Goal: Information Seeking & Learning: Learn about a topic

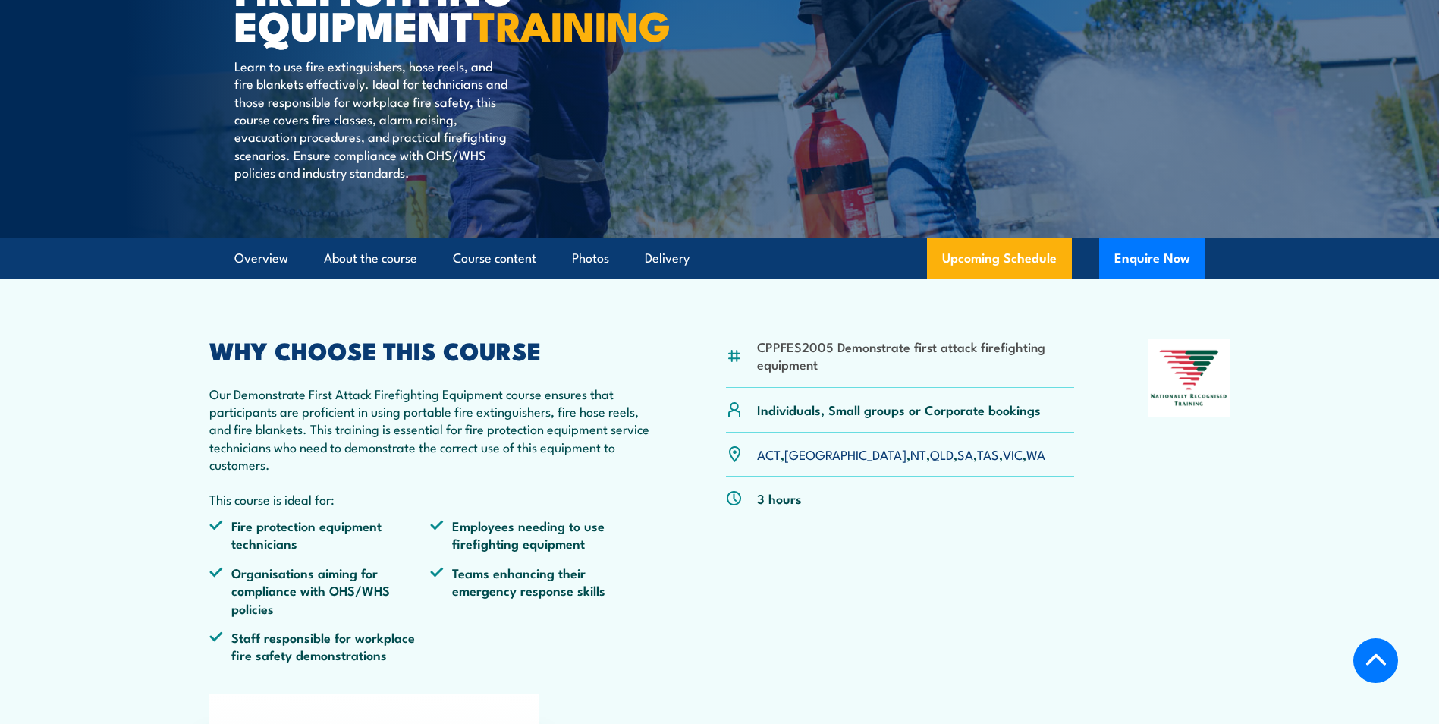
scroll to position [303, 0]
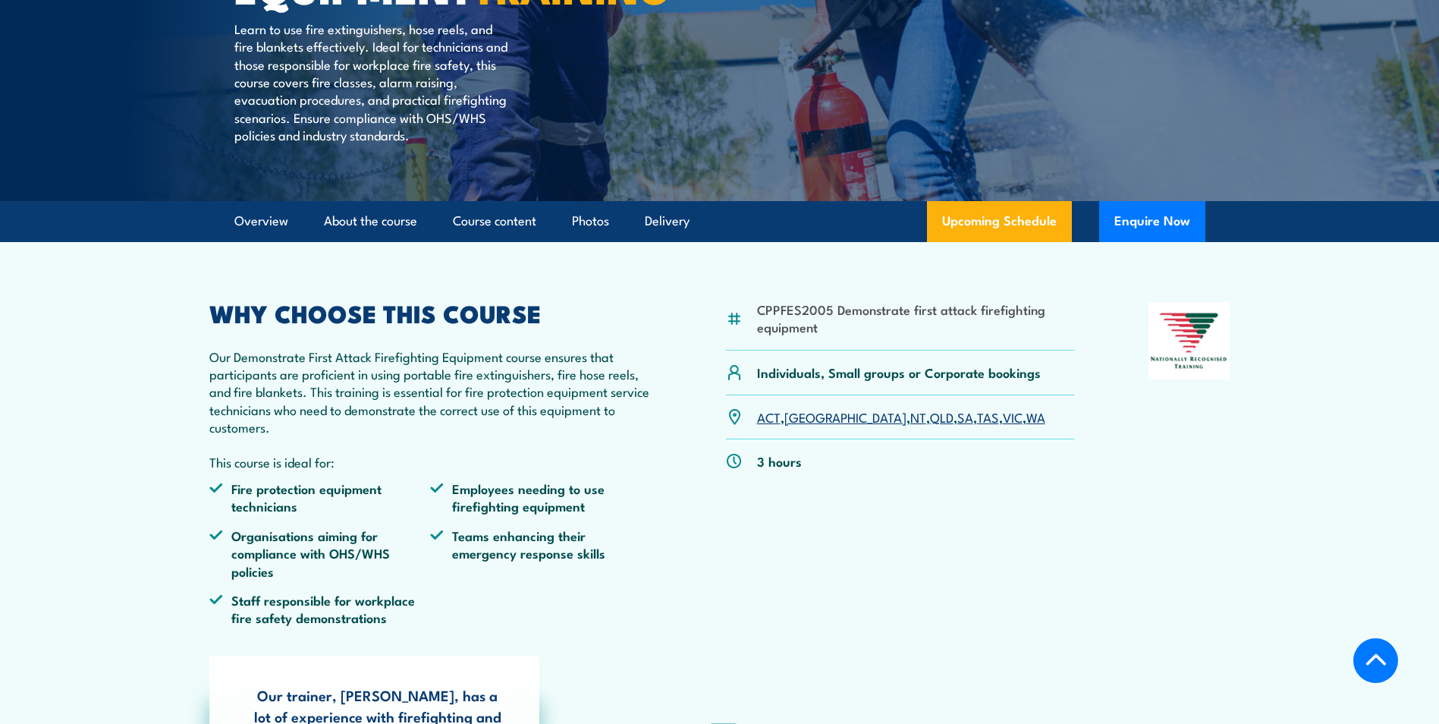
click at [1003, 426] on link "VIC" at bounding box center [1013, 416] width 20 height 18
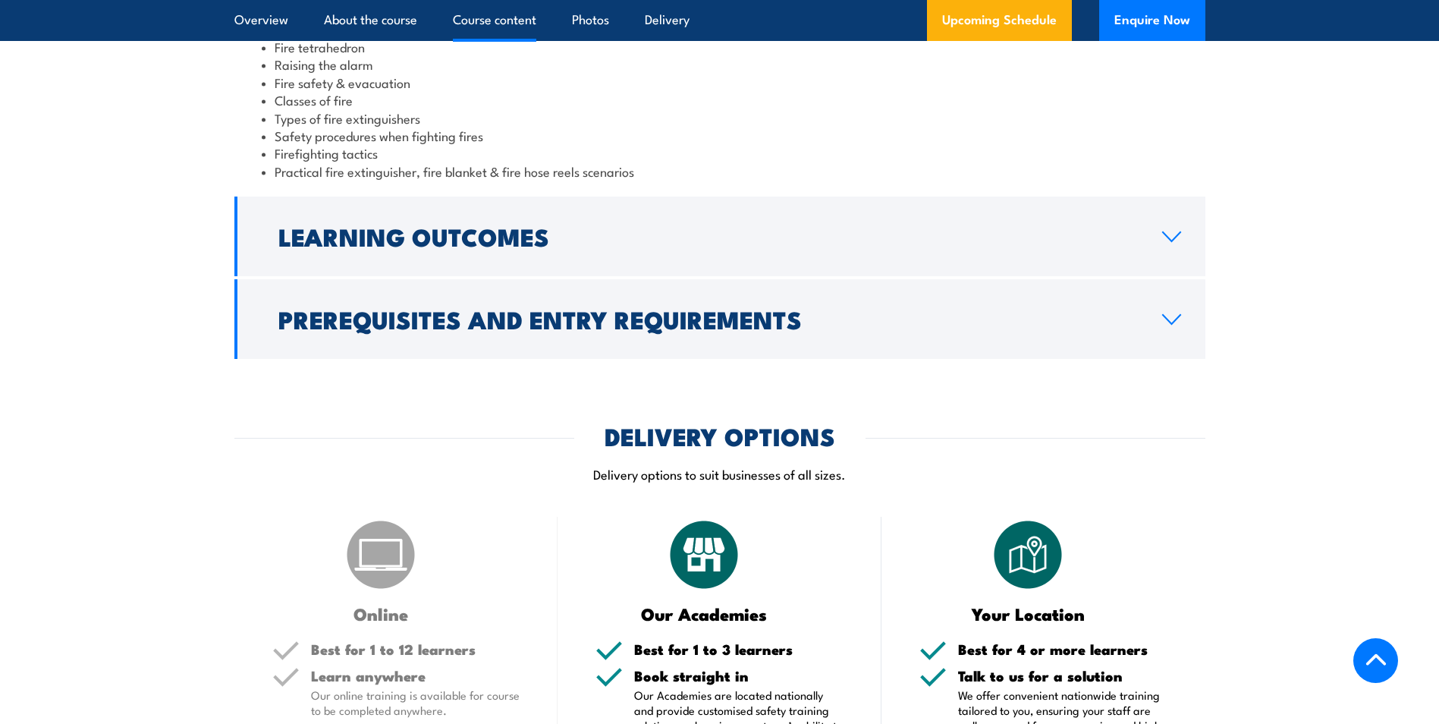
scroll to position [1764, 0]
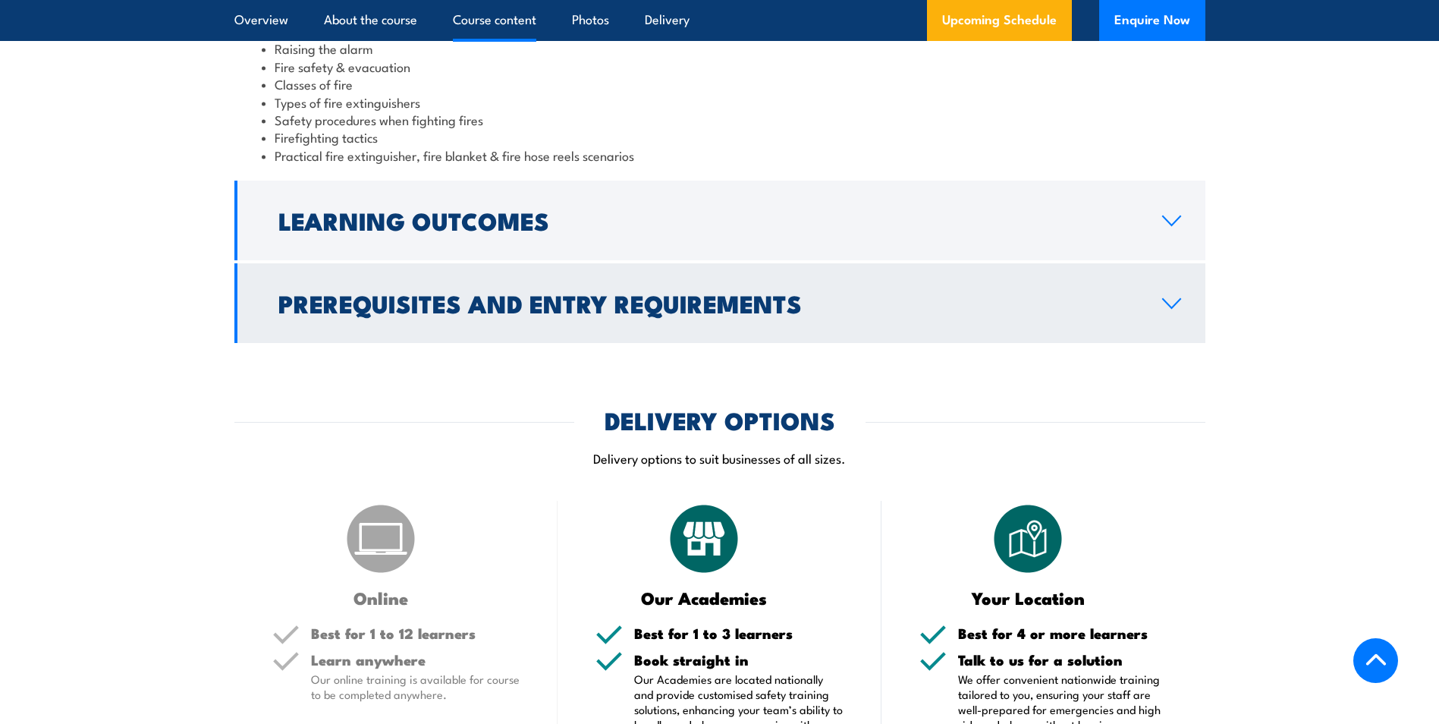
click at [1164, 297] on icon at bounding box center [1171, 303] width 20 height 12
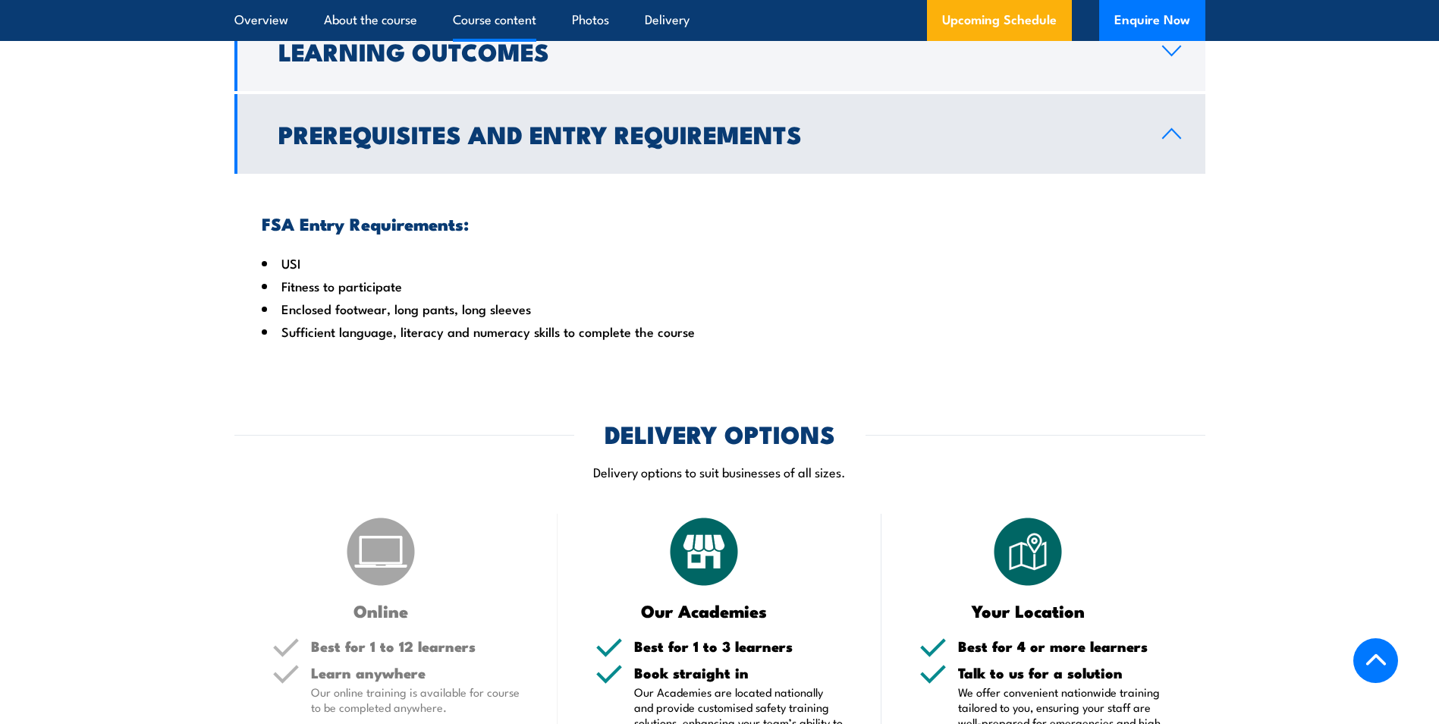
click at [1166, 115] on link "Prerequisites and Entry Requirements" at bounding box center [719, 134] width 971 height 80
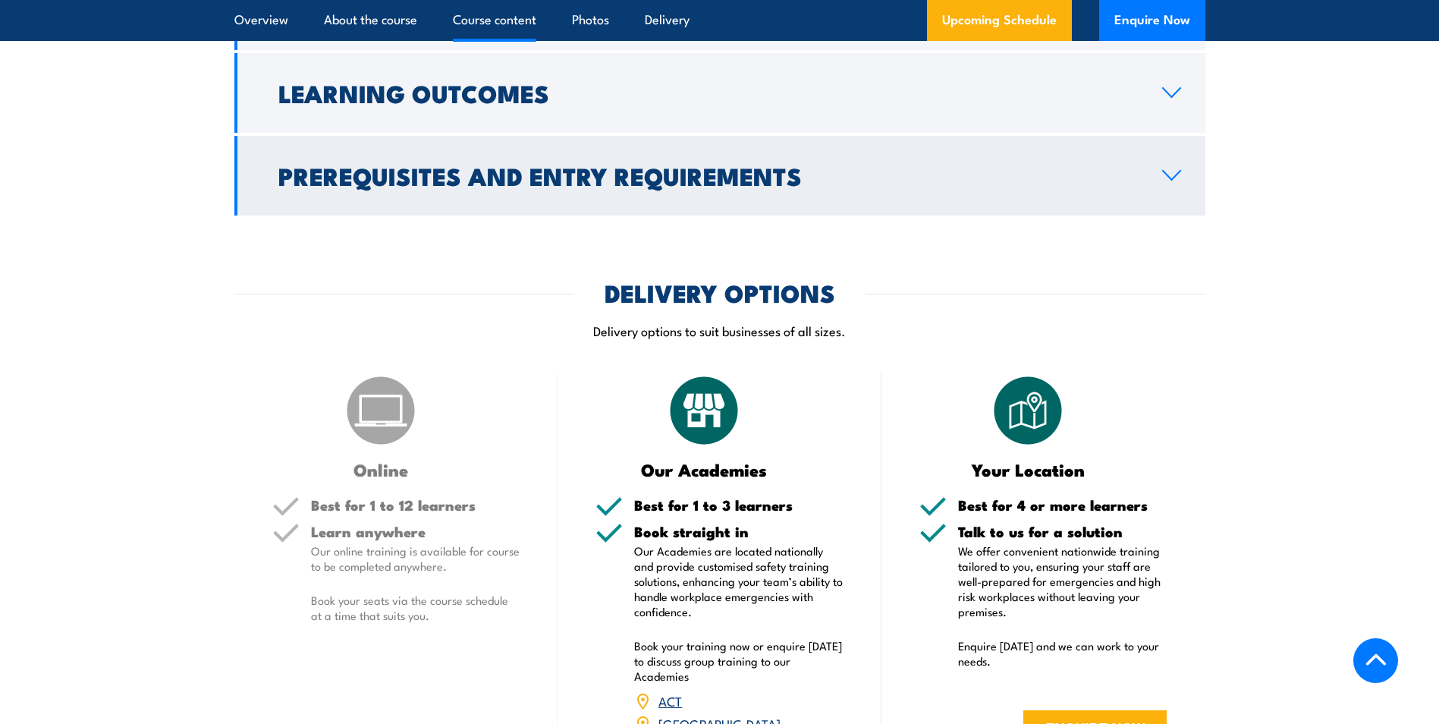
scroll to position [1688, 0]
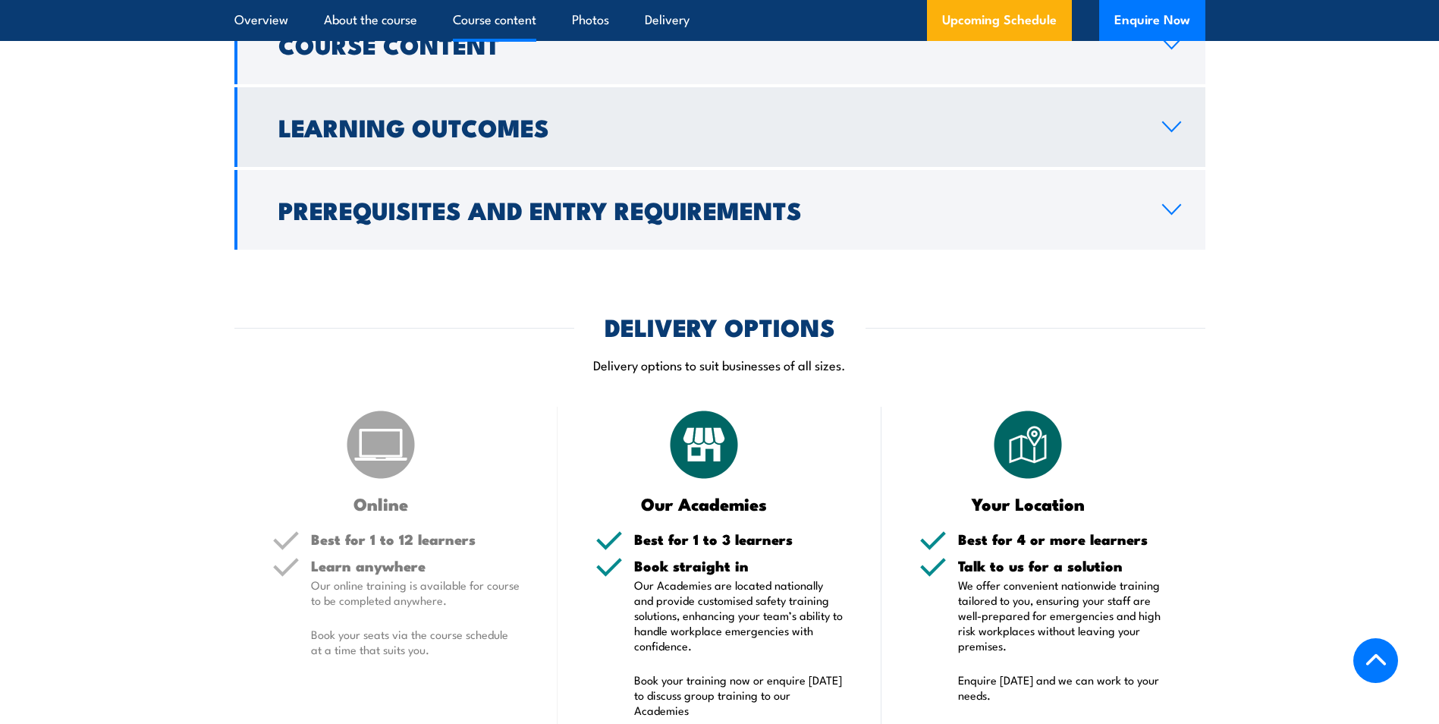
click at [1175, 121] on icon at bounding box center [1171, 127] width 20 height 12
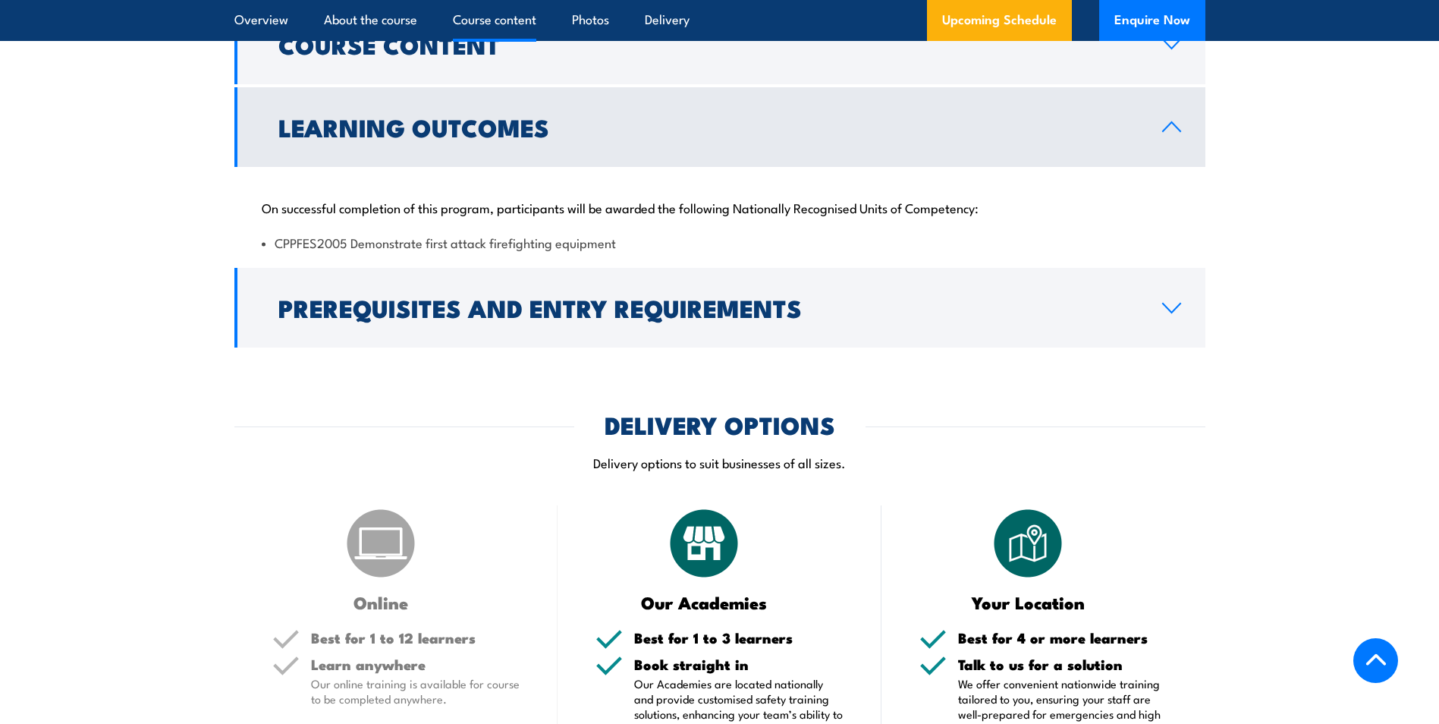
click at [1175, 121] on icon at bounding box center [1171, 127] width 20 height 12
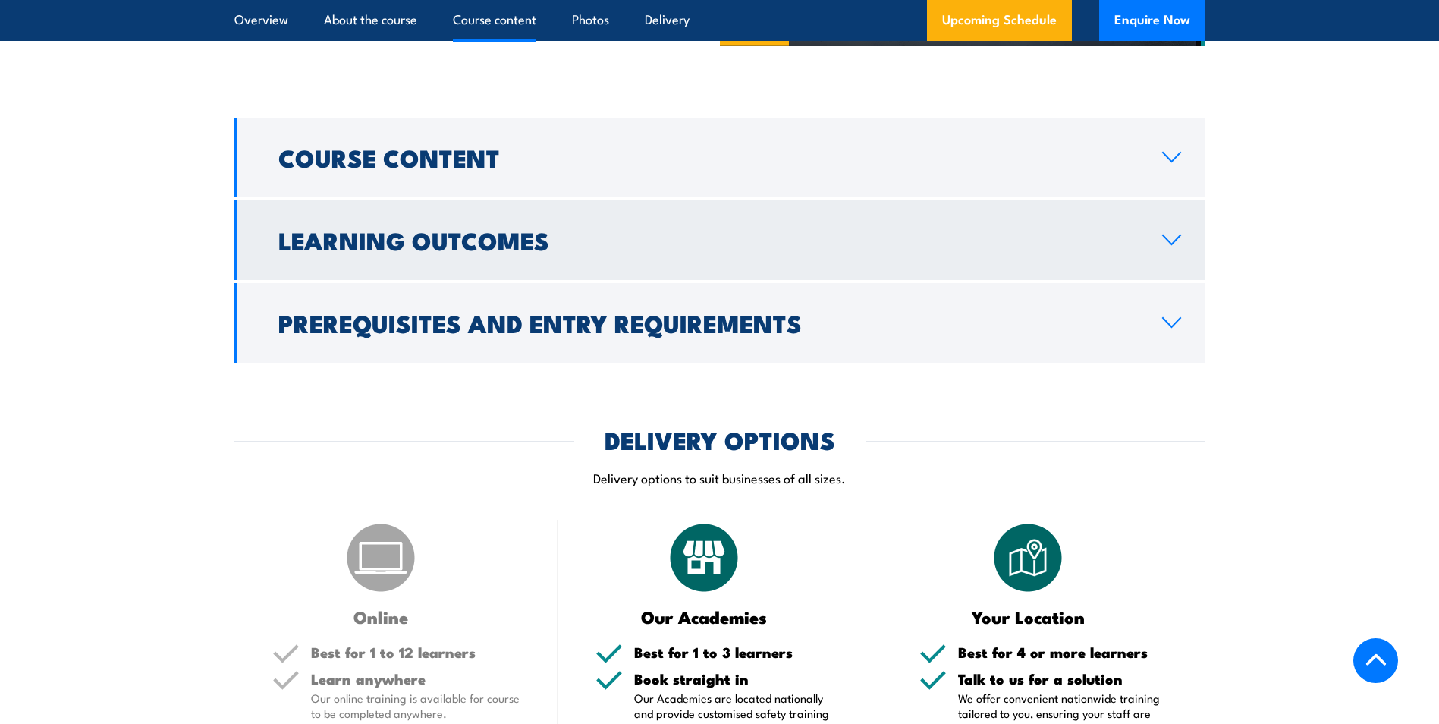
scroll to position [1537, 0]
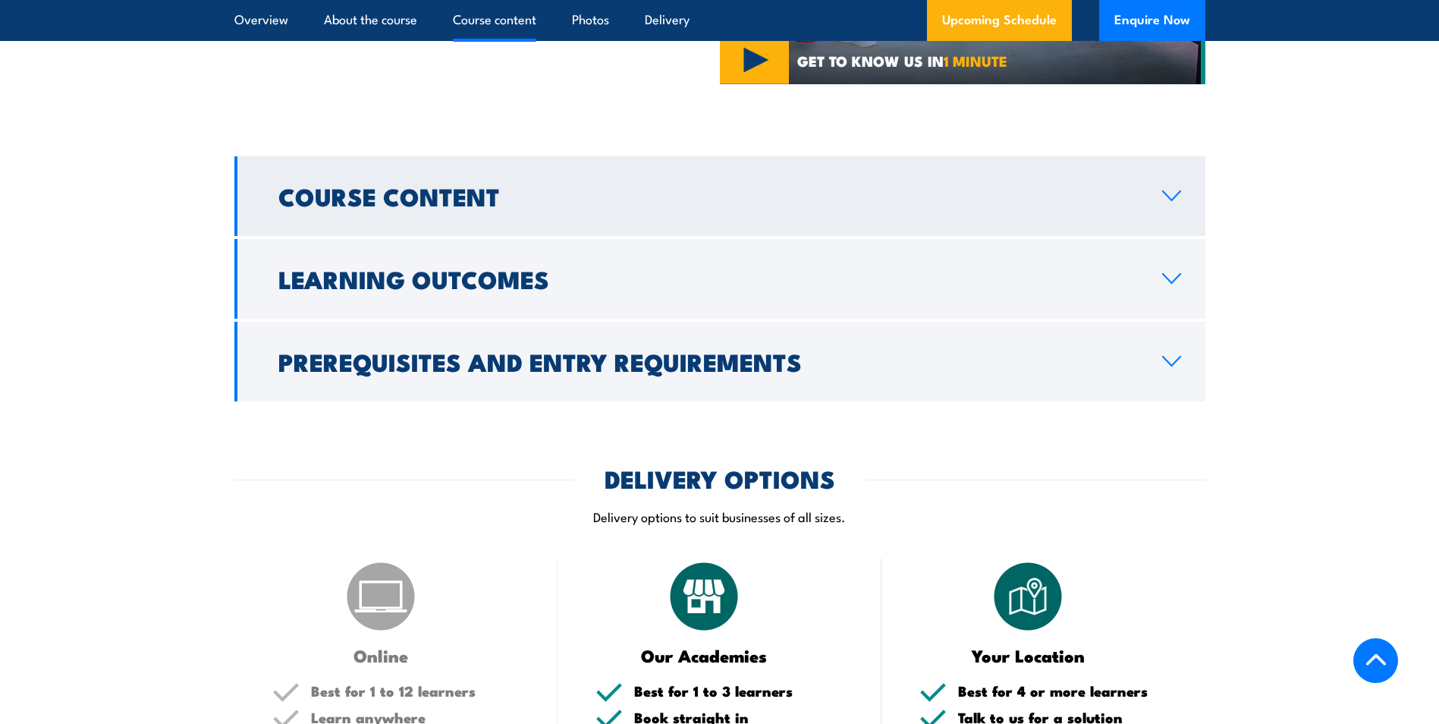
click at [1169, 183] on link "Course Content" at bounding box center [719, 196] width 971 height 80
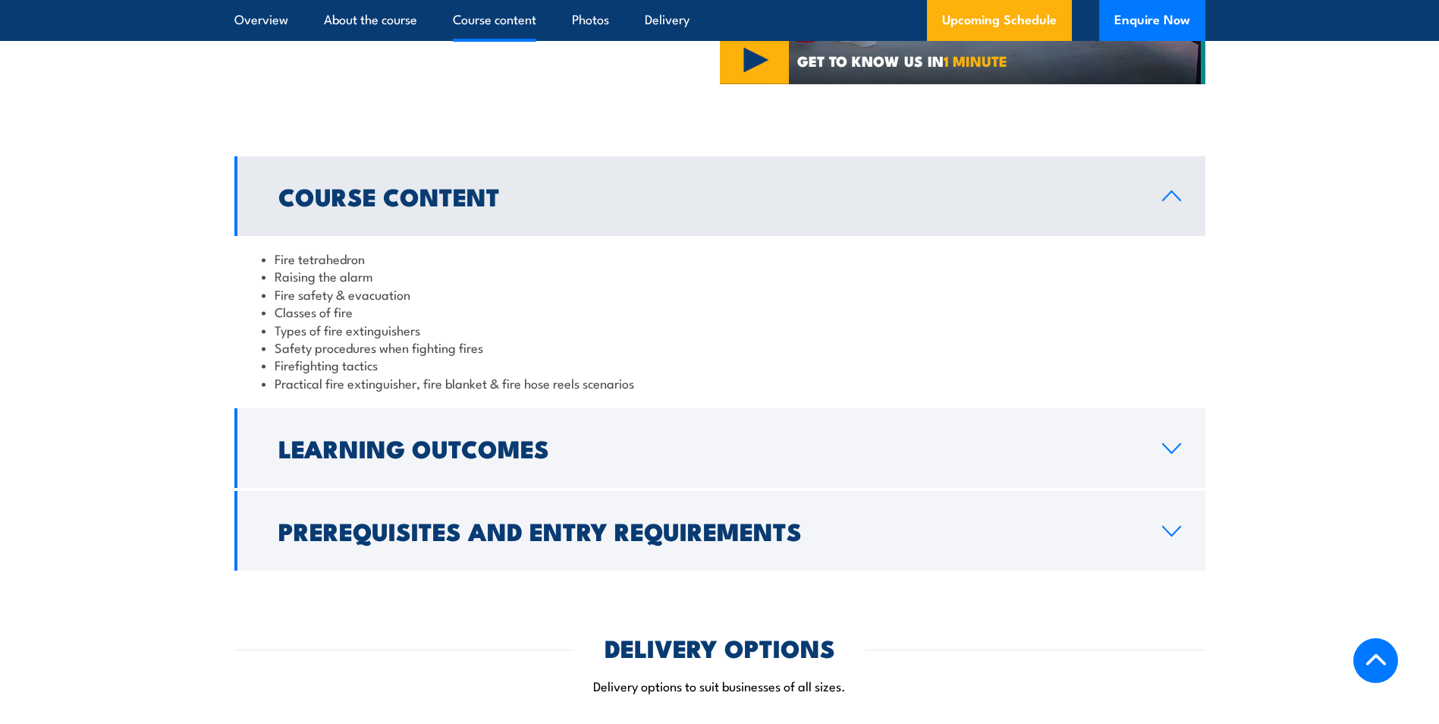
click at [1169, 190] on icon at bounding box center [1171, 196] width 20 height 12
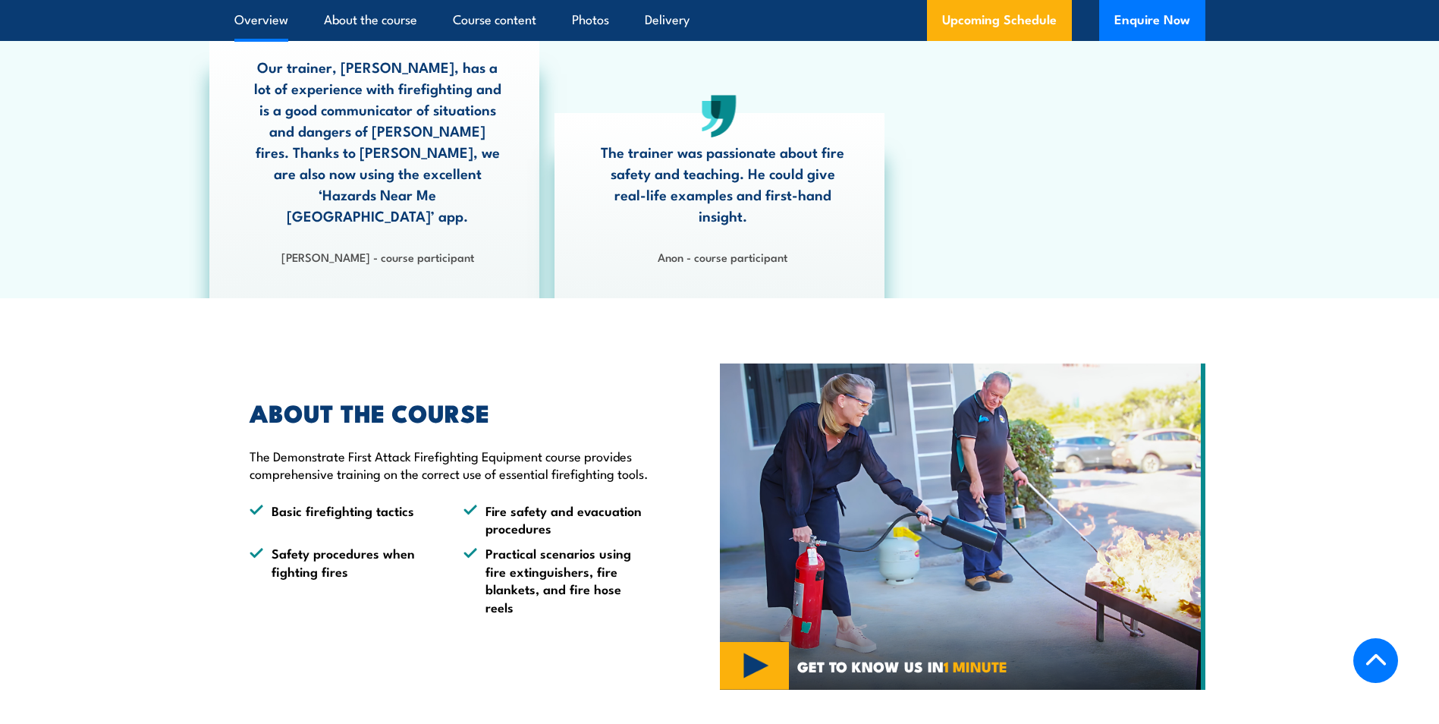
scroll to position [930, 0]
